Goal: Entertainment & Leisure: Consume media (video, audio)

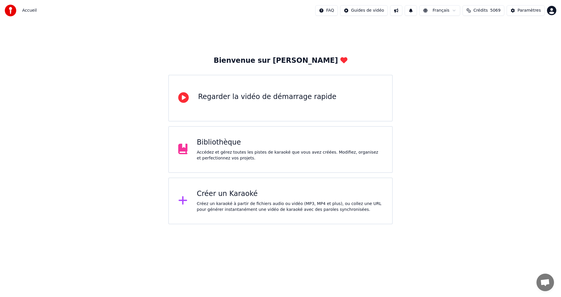
click at [327, 139] on div "Bibliothèque" at bounding box center [290, 142] width 186 height 9
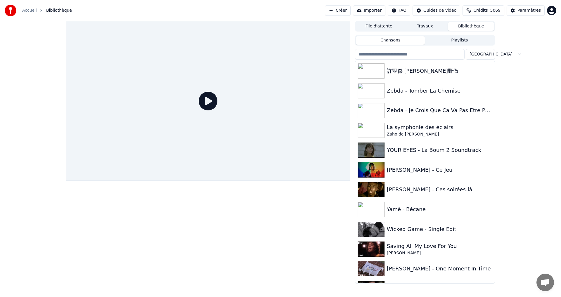
click at [382, 56] on input "search" at bounding box center [410, 54] width 110 height 11
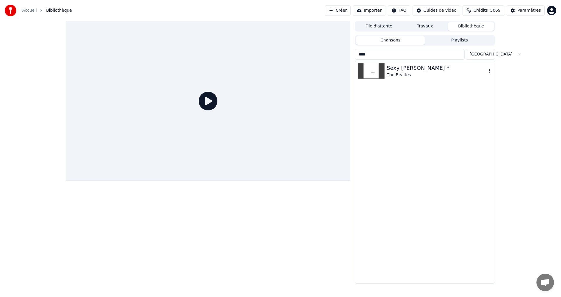
click at [389, 67] on div "Sexy [PERSON_NAME] *" at bounding box center [437, 68] width 100 height 8
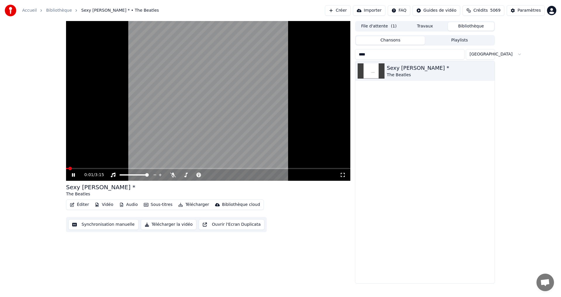
click at [344, 176] on icon at bounding box center [343, 175] width 6 height 5
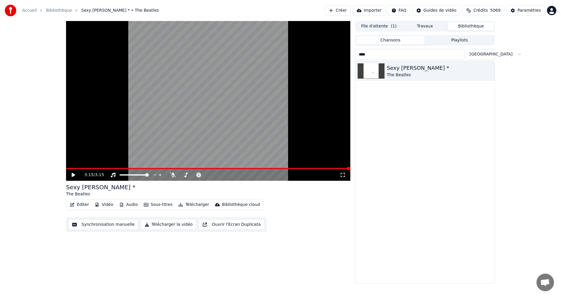
drag, startPoint x: 382, startPoint y: 55, endPoint x: 343, endPoint y: 65, distance: 39.7
click at [343, 65] on div "3:15 / 3:15 Sexy [PERSON_NAME] * The Beatles Éditer Vidéo Audio Sous-titres Tél…" at bounding box center [280, 152] width 439 height 263
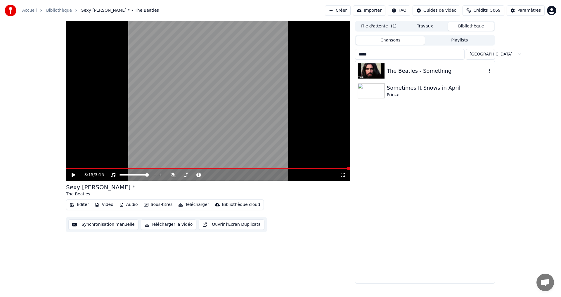
click at [399, 69] on div "The Beatles - Something" at bounding box center [437, 71] width 100 height 8
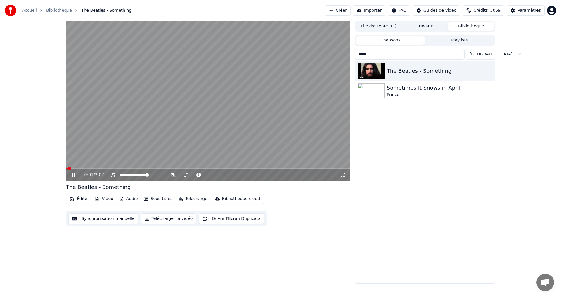
click at [343, 177] on icon at bounding box center [343, 175] width 6 height 5
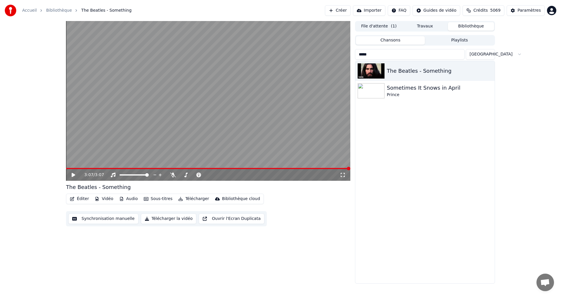
click at [376, 58] on input "*****" at bounding box center [410, 54] width 110 height 11
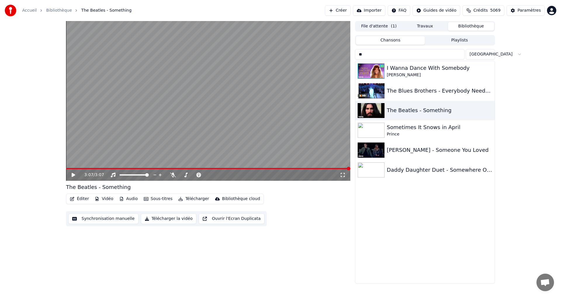
type input "*"
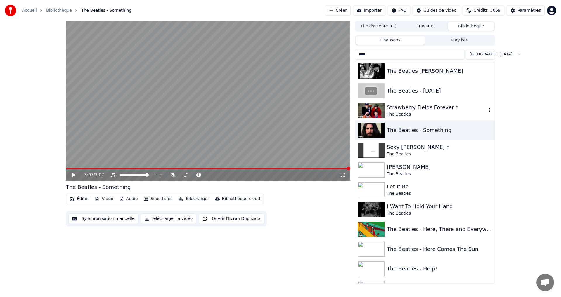
click at [423, 105] on div "Strawberry Fields Forever *" at bounding box center [437, 108] width 100 height 8
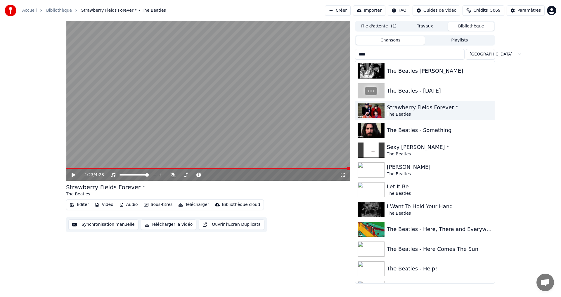
click at [399, 56] on input "****" at bounding box center [410, 54] width 110 height 11
type input "*"
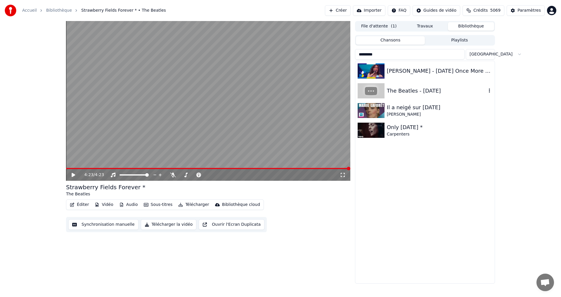
click at [408, 87] on div "The Beatles - [DATE]" at bounding box center [437, 91] width 100 height 8
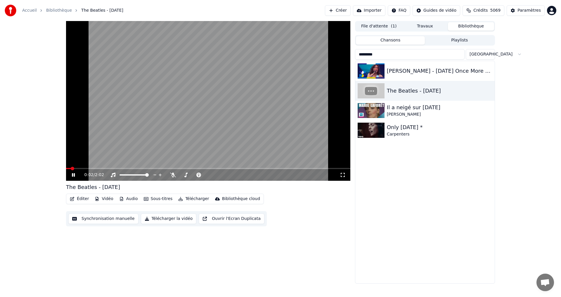
click at [343, 174] on icon at bounding box center [343, 175] width 6 height 5
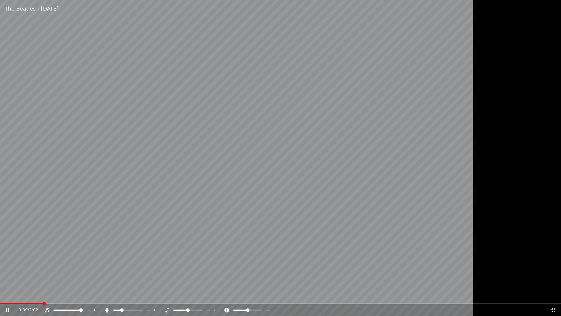
click at [123, 297] on span at bounding box center [122, 310] width 4 height 4
click at [18, 297] on span at bounding box center [9, 303] width 18 height 1
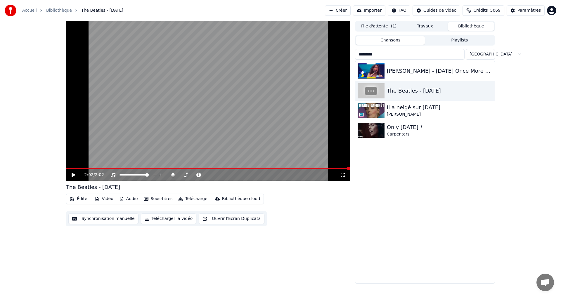
click at [392, 58] on input "*********" at bounding box center [410, 54] width 110 height 11
type input "*"
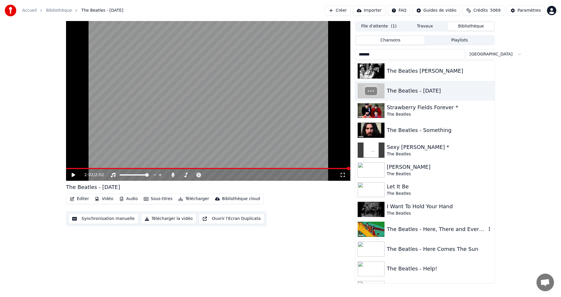
click at [408, 232] on div "The Beatles - Here, There and Everywhere *" at bounding box center [437, 229] width 100 height 8
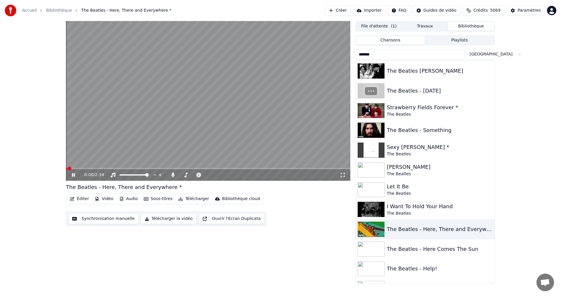
click at [344, 176] on icon at bounding box center [343, 175] width 6 height 5
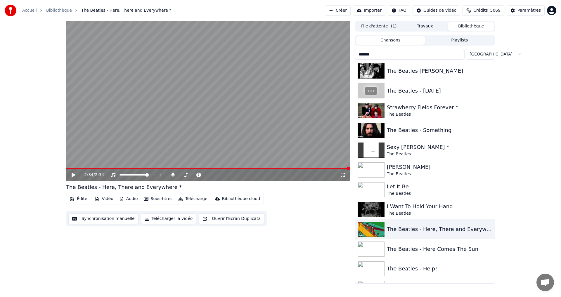
drag, startPoint x: 380, startPoint y: 53, endPoint x: 337, endPoint y: 59, distance: 44.0
click at [337, 59] on div "2:34 / 2:34 The Beatles - Here, There and Everywhere * Éditer Vidéo Audio Sous-…" at bounding box center [280, 152] width 439 height 263
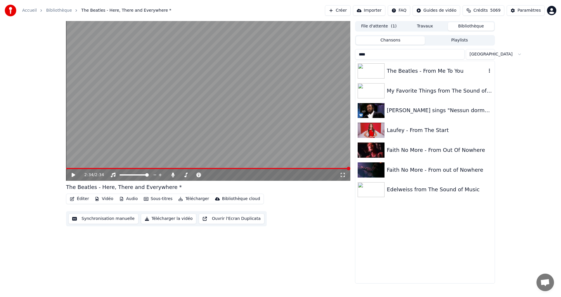
type input "****"
click at [406, 72] on div "The Beatles - From Me To You" at bounding box center [437, 71] width 100 height 8
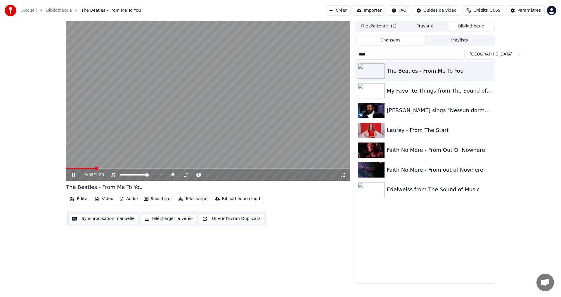
click at [344, 175] on icon at bounding box center [343, 175] width 6 height 5
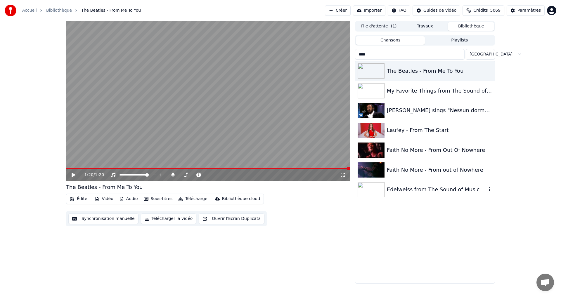
click at [412, 193] on div "Edelweiss from The Sound of Music" at bounding box center [437, 190] width 100 height 8
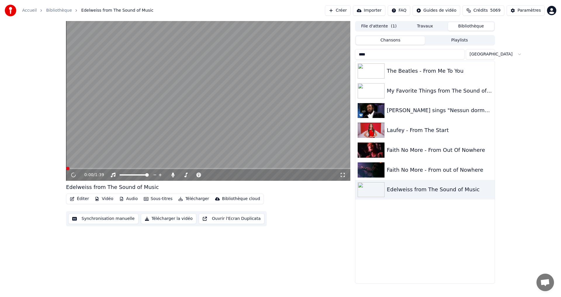
click at [343, 175] on icon at bounding box center [343, 175] width 6 height 5
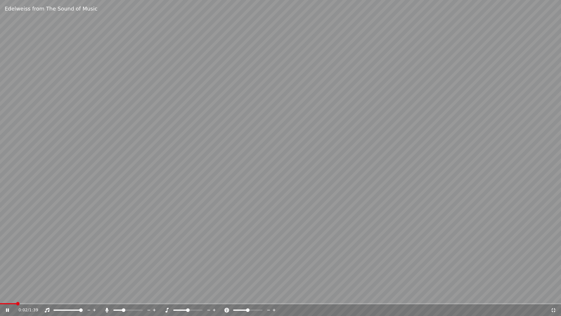
click at [125, 297] on span at bounding box center [124, 310] width 4 height 4
drag, startPoint x: 152, startPoint y: 314, endPoint x: 163, endPoint y: 236, distance: 78.2
click at [163, 236] on div "Edelweiss from The Sound of Music 0:04 / 1:39" at bounding box center [280, 158] width 561 height 316
click at [163, 236] on video at bounding box center [280, 158] width 561 height 316
click at [4, 297] on div "0:06 / 1:39" at bounding box center [280, 310] width 557 height 6
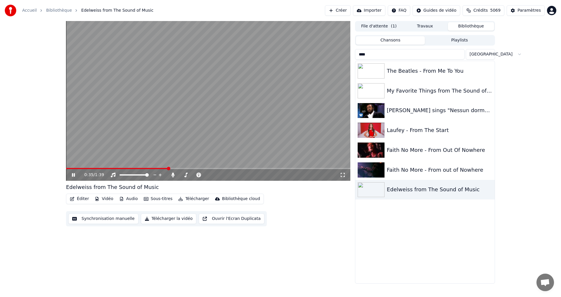
click at [180, 99] on video at bounding box center [208, 101] width 285 height 160
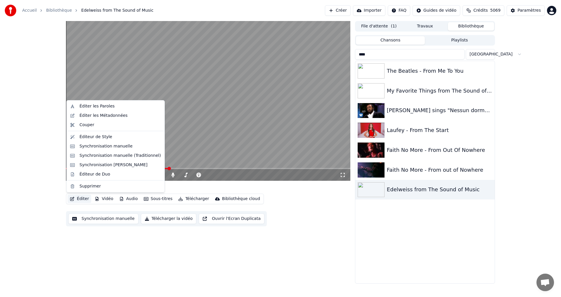
click at [82, 200] on button "Éditer" at bounding box center [80, 199] width 24 height 8
click at [105, 107] on div "Éditer les Paroles" at bounding box center [97, 107] width 35 height 6
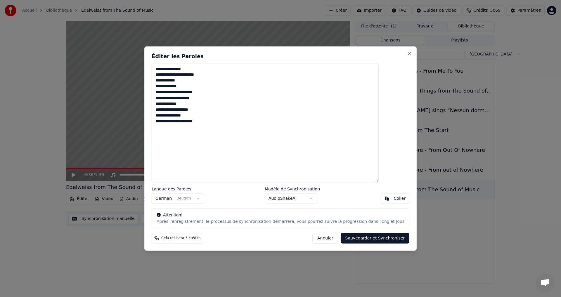
drag, startPoint x: 228, startPoint y: 127, endPoint x: 151, endPoint y: 61, distance: 101.0
click at [151, 61] on body "**********" at bounding box center [280, 148] width 561 height 297
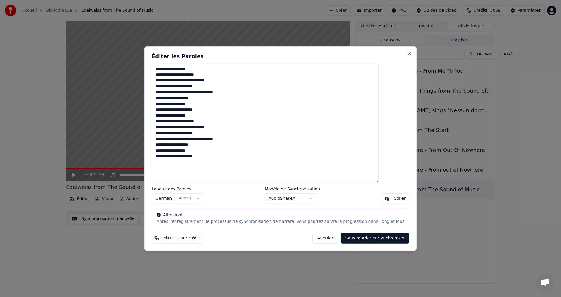
type textarea "**********"
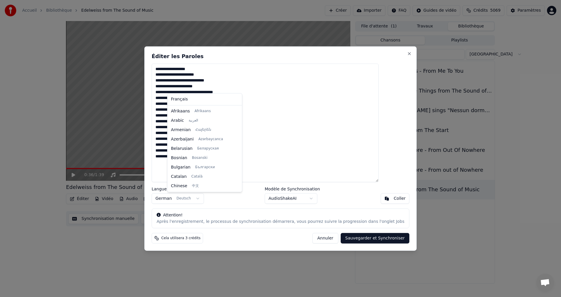
click at [207, 199] on body "Accueil Bibliothèque Edelweiss from The Sound of Music Créer Importer FAQ Guide…" at bounding box center [280, 148] width 561 height 297
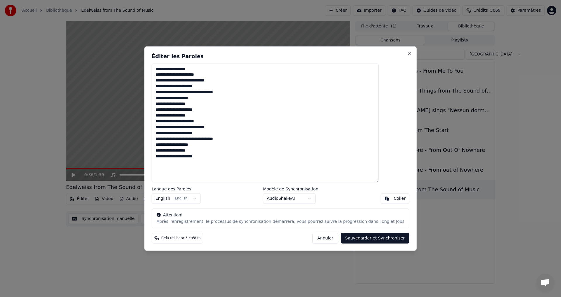
click at [368, 239] on button "Sauvegarder et Synchroniser" at bounding box center [375, 238] width 69 height 11
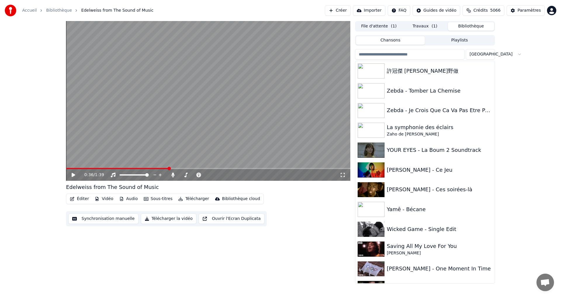
click at [467, 24] on button "Bibliothèque" at bounding box center [471, 26] width 46 height 8
click at [428, 52] on input "search" at bounding box center [410, 54] width 110 height 11
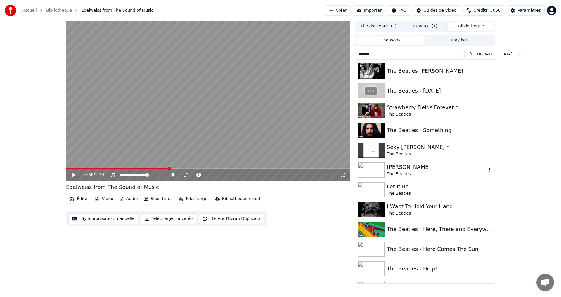
type input "*******"
click at [399, 172] on div "The Beatles" at bounding box center [437, 174] width 100 height 6
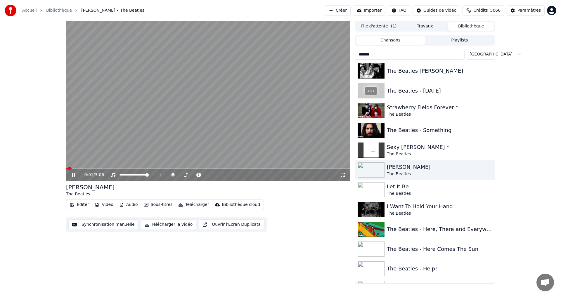
click at [345, 176] on icon at bounding box center [343, 175] width 4 height 4
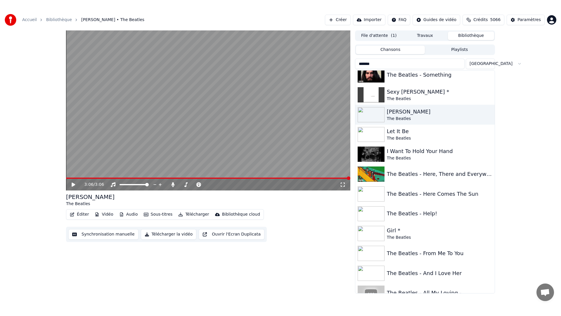
scroll to position [75, 0]
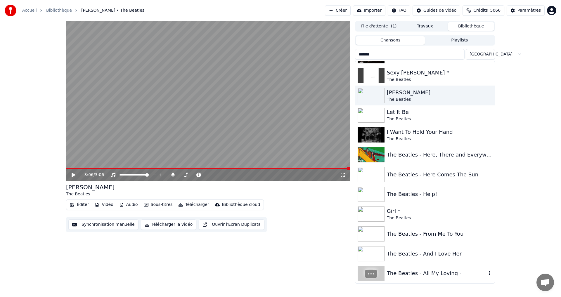
click at [407, 274] on div "The Beatles - All My Loving -" at bounding box center [437, 274] width 100 height 8
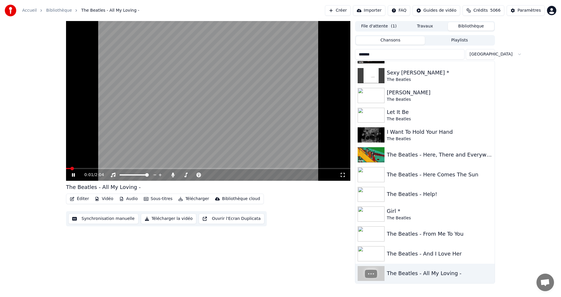
click at [276, 119] on video at bounding box center [208, 101] width 285 height 160
click at [263, 93] on video at bounding box center [208, 101] width 285 height 160
click at [343, 177] on icon at bounding box center [343, 175] width 6 height 5
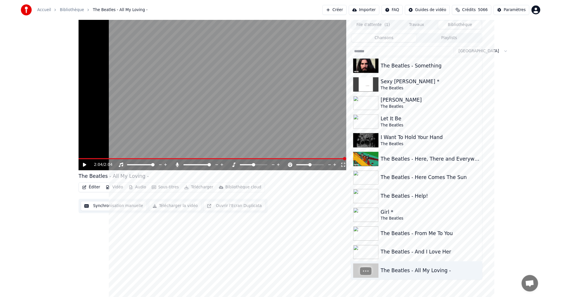
scroll to position [75, 0]
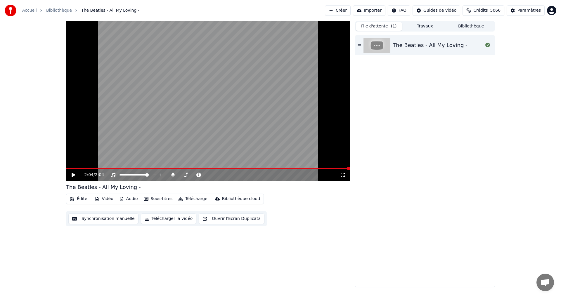
click at [392, 24] on span "( 1 )" at bounding box center [394, 26] width 6 height 6
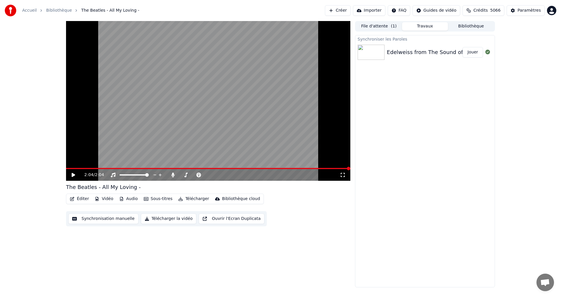
click at [423, 24] on button "Travaux" at bounding box center [425, 26] width 46 height 8
click at [476, 55] on button "Jouer" at bounding box center [473, 52] width 20 height 11
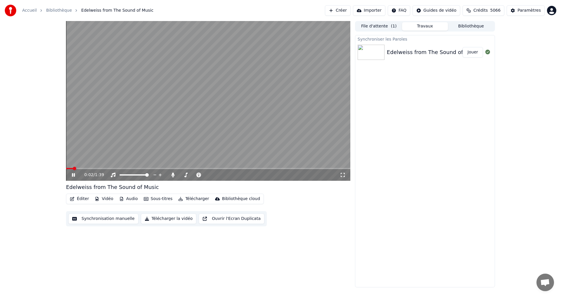
click at [344, 175] on icon at bounding box center [343, 175] width 6 height 5
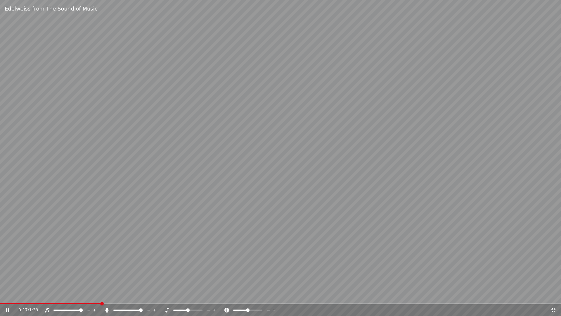
click at [553, 297] on icon at bounding box center [554, 310] width 4 height 4
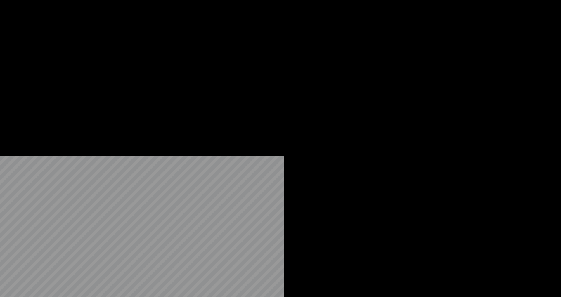
click at [146, 41] on icon "button" at bounding box center [146, 39] width 5 height 4
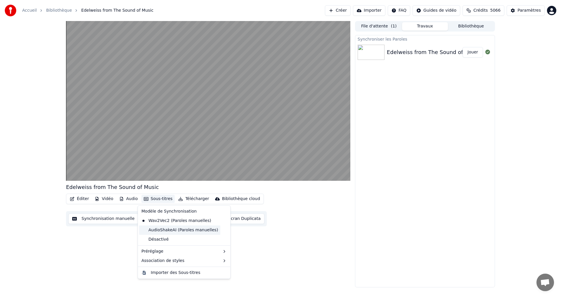
click at [161, 232] on div "AudioShakeAI (Paroles manuelles)" at bounding box center [179, 230] width 81 height 9
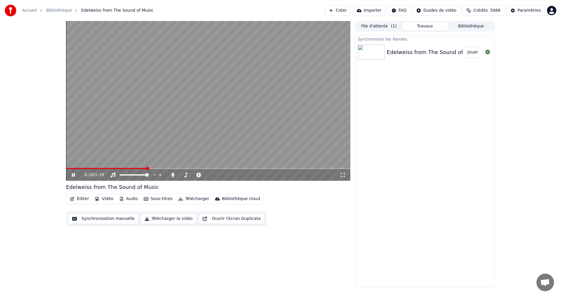
click at [344, 177] on icon at bounding box center [343, 175] width 4 height 4
click at [460, 22] on div "File d'attente ( 1 ) Travaux Bibliothèque" at bounding box center [425, 26] width 140 height 11
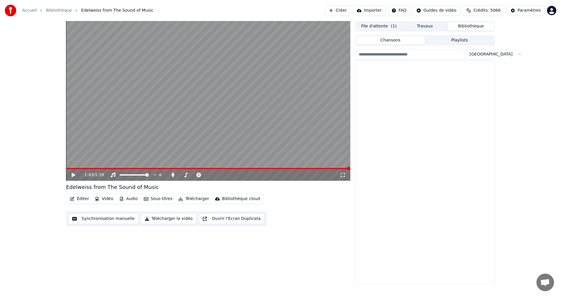
click at [462, 27] on button "Bibliothèque" at bounding box center [471, 26] width 46 height 8
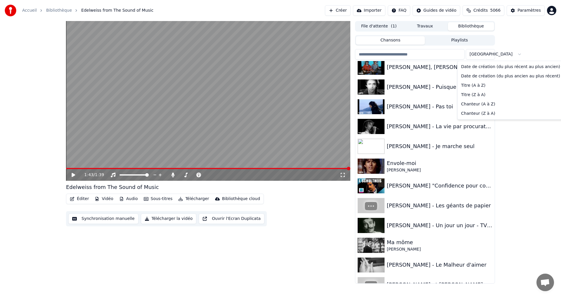
click at [481, 53] on html "Accueil Bibliothèque Edelweiss from The Sound of Music Créer Importer FAQ Guide…" at bounding box center [280, 148] width 561 height 297
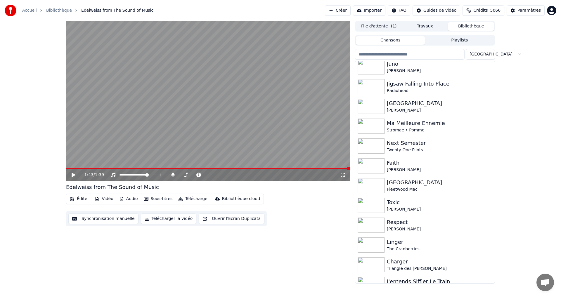
scroll to position [492, 0]
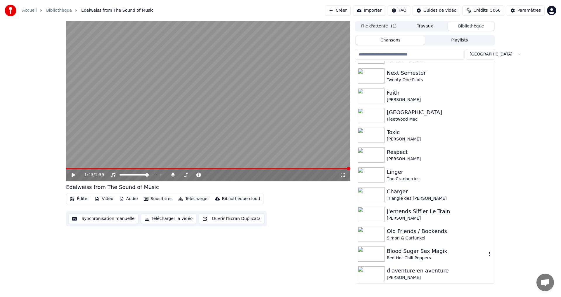
click at [412, 256] on div "Red Hot Chili Peppers" at bounding box center [437, 259] width 100 height 6
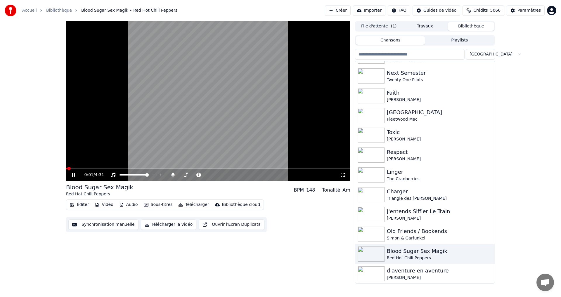
click at [345, 176] on icon at bounding box center [343, 175] width 6 height 5
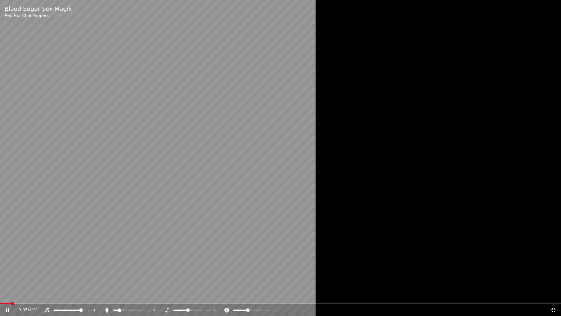
click at [118, 297] on span at bounding box center [115, 309] width 5 height 1
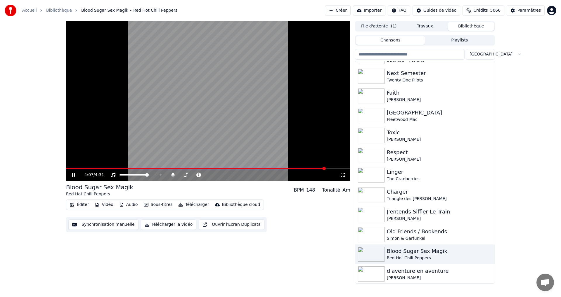
click at [412, 52] on input "search" at bounding box center [410, 54] width 110 height 11
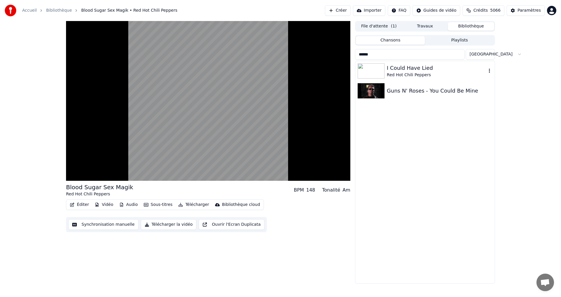
type input "*****"
click at [405, 75] on div "Red Hot Chili Peppers" at bounding box center [437, 75] width 100 height 6
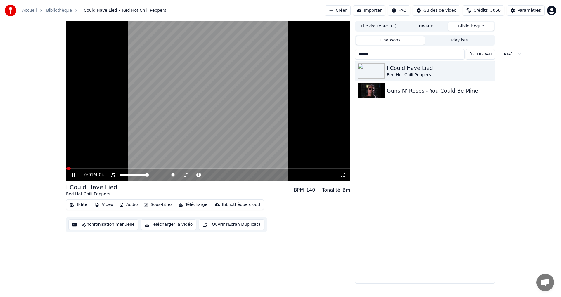
click at [344, 174] on icon at bounding box center [343, 175] width 6 height 5
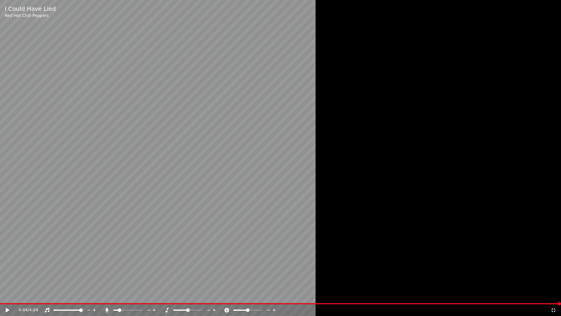
click at [554, 297] on icon at bounding box center [554, 310] width 6 height 5
